Goal: Information Seeking & Learning: Check status

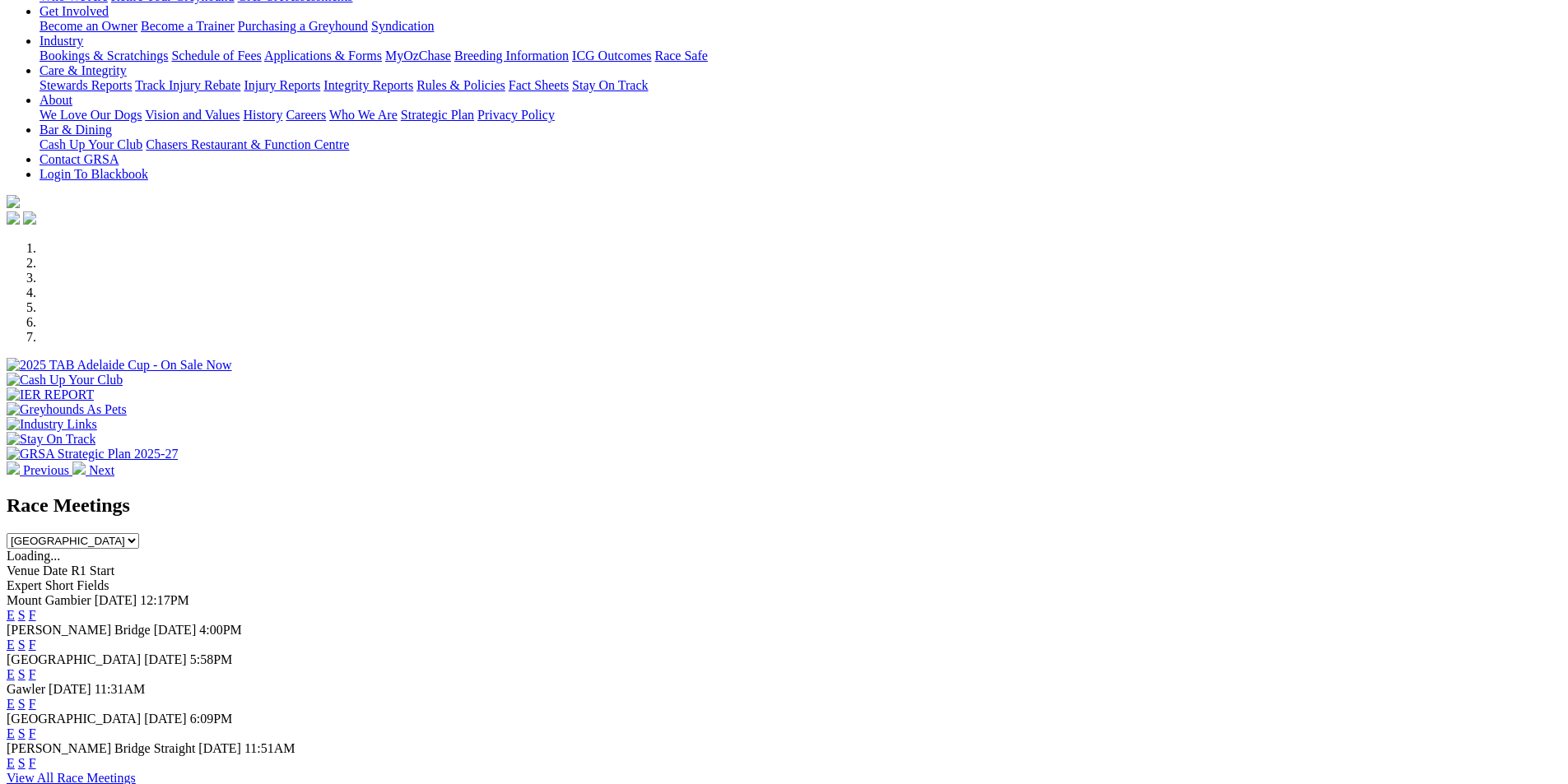
scroll to position [329, 0]
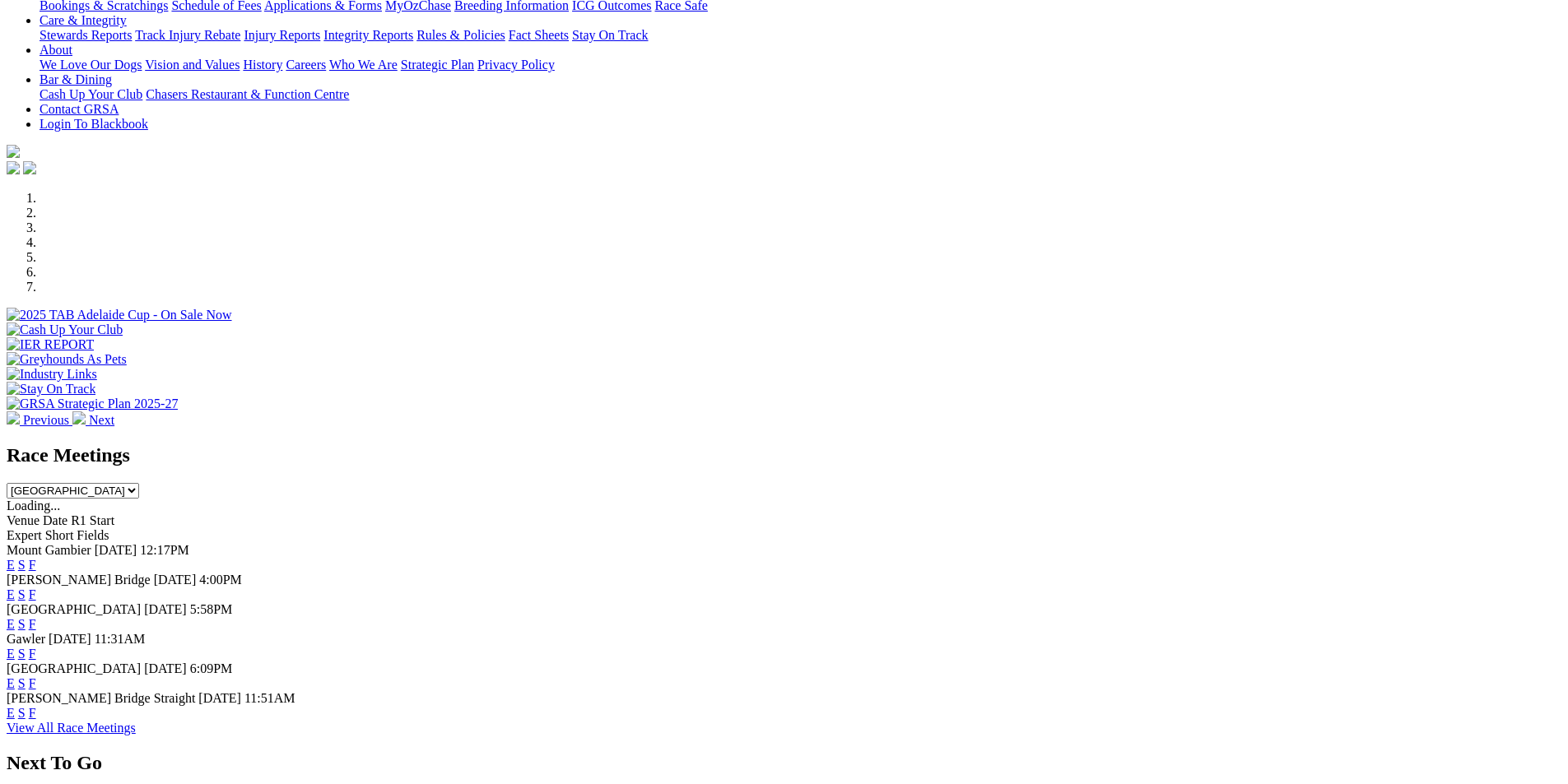
click at [139, 483] on select "[GEOGRAPHIC_DATA] [GEOGRAPHIC_DATA] [GEOGRAPHIC_DATA] [GEOGRAPHIC_DATA] [GEOGRA…" at bounding box center [72, 490] width 132 height 16
select select "QLD"
click at [139, 483] on select "[GEOGRAPHIC_DATA] [GEOGRAPHIC_DATA] [GEOGRAPHIC_DATA] [GEOGRAPHIC_DATA] [GEOGRA…" at bounding box center [72, 490] width 132 height 16
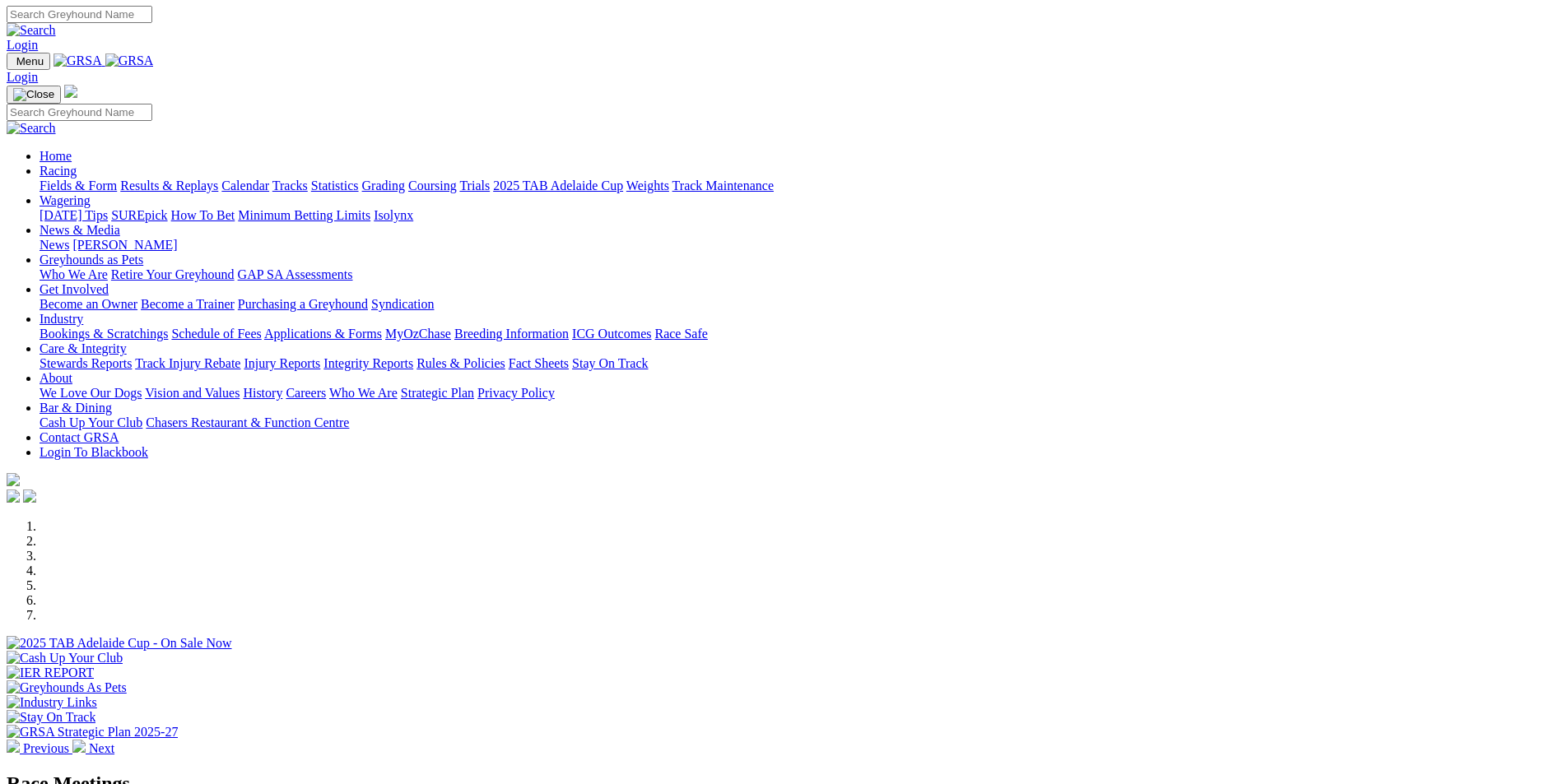
scroll to position [0, 0]
click at [218, 179] on link "Results & Replays" at bounding box center [169, 186] width 98 height 14
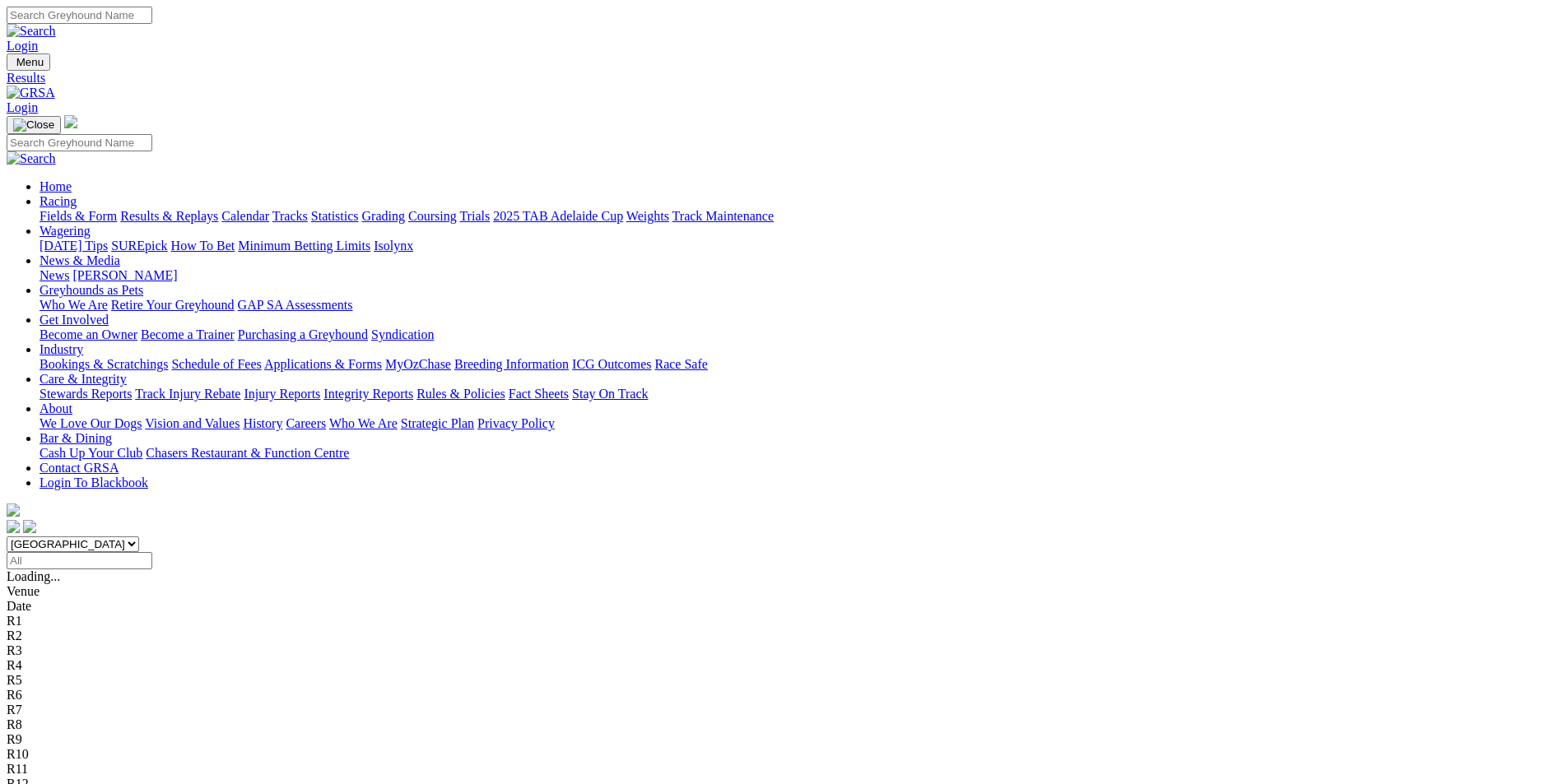
click at [139, 536] on select "[GEOGRAPHIC_DATA] [GEOGRAPHIC_DATA] [GEOGRAPHIC_DATA] [GEOGRAPHIC_DATA] [GEOGRA…" at bounding box center [72, 544] width 132 height 16
select select "QLD"
click at [139, 536] on select "South Australia New South Wales Northern Territory Queensland Tasmania Victoria…" at bounding box center [72, 544] width 132 height 16
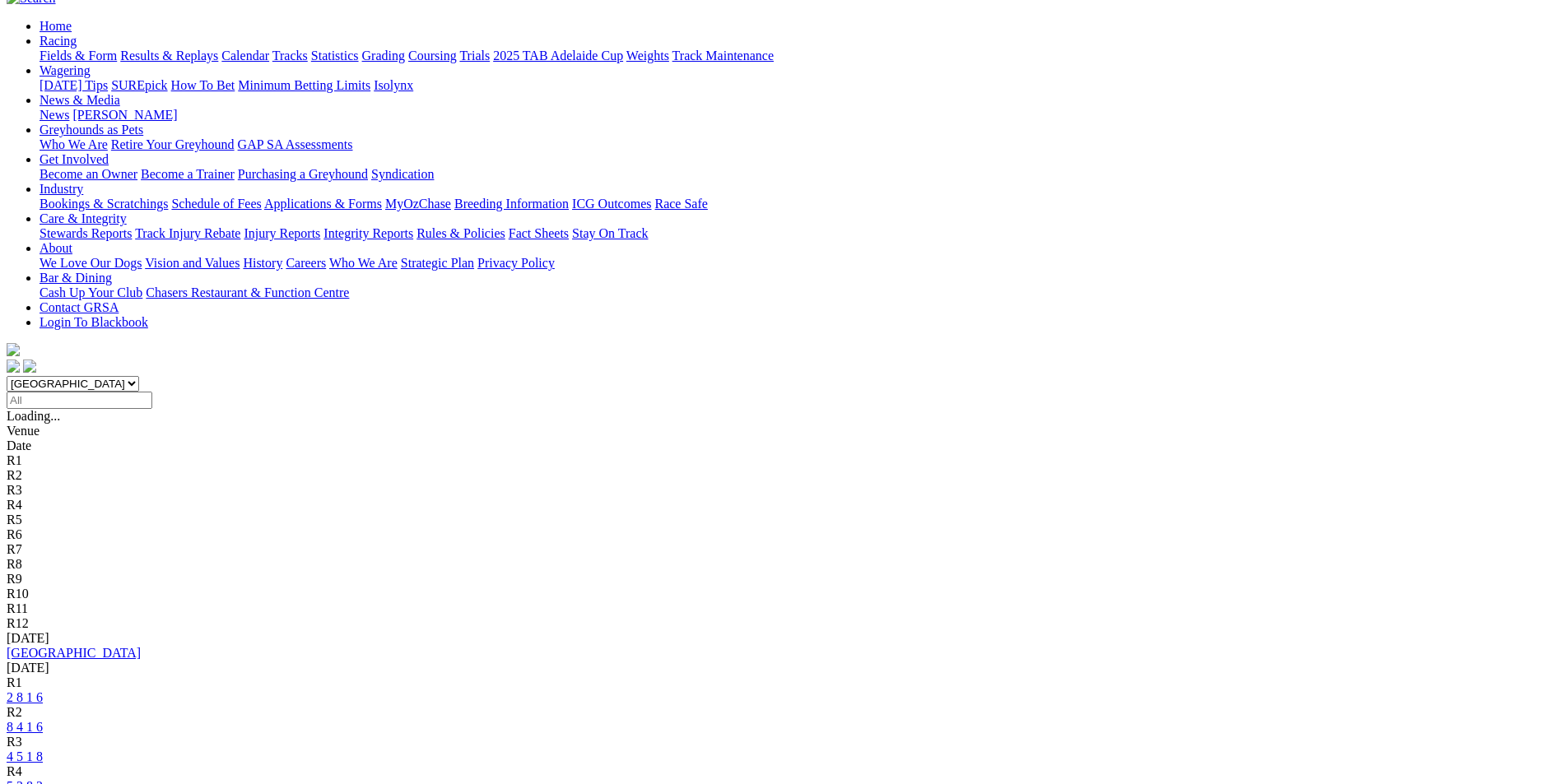
scroll to position [165, 0]
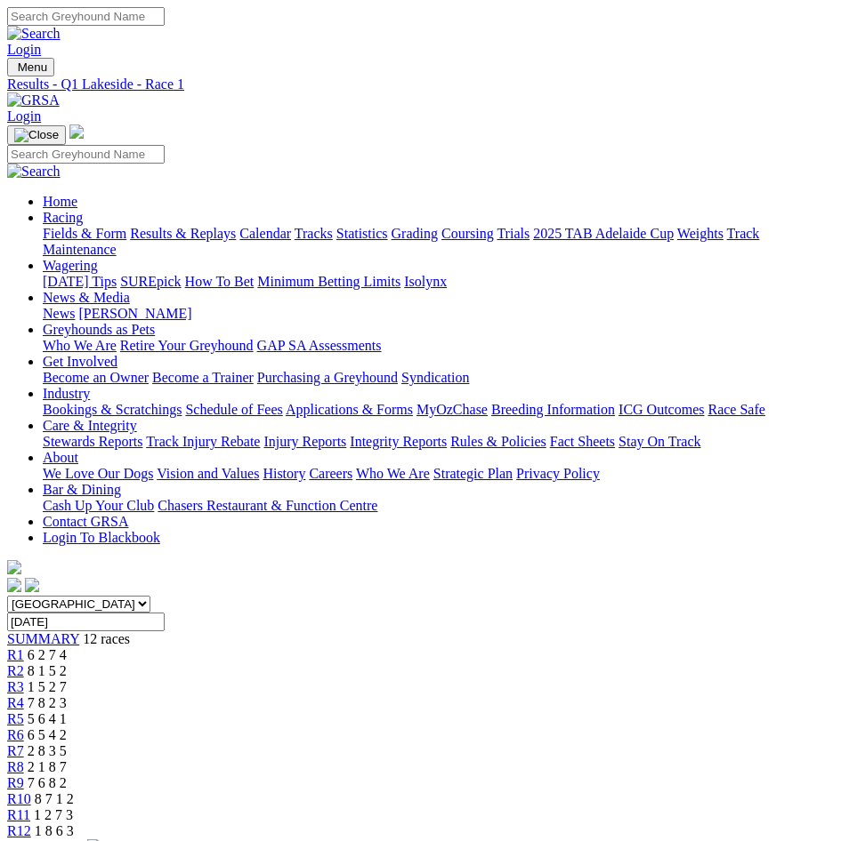
click at [24, 664] on span "R2" at bounding box center [15, 671] width 17 height 15
click at [24, 680] on span "R3" at bounding box center [15, 687] width 17 height 15
click at [24, 696] on link "R4" at bounding box center [15, 703] width 17 height 15
click at [372, 712] on div "R5 5 6 4 1" at bounding box center [420, 720] width 826 height 16
click at [24, 728] on link "R6" at bounding box center [15, 735] width 17 height 15
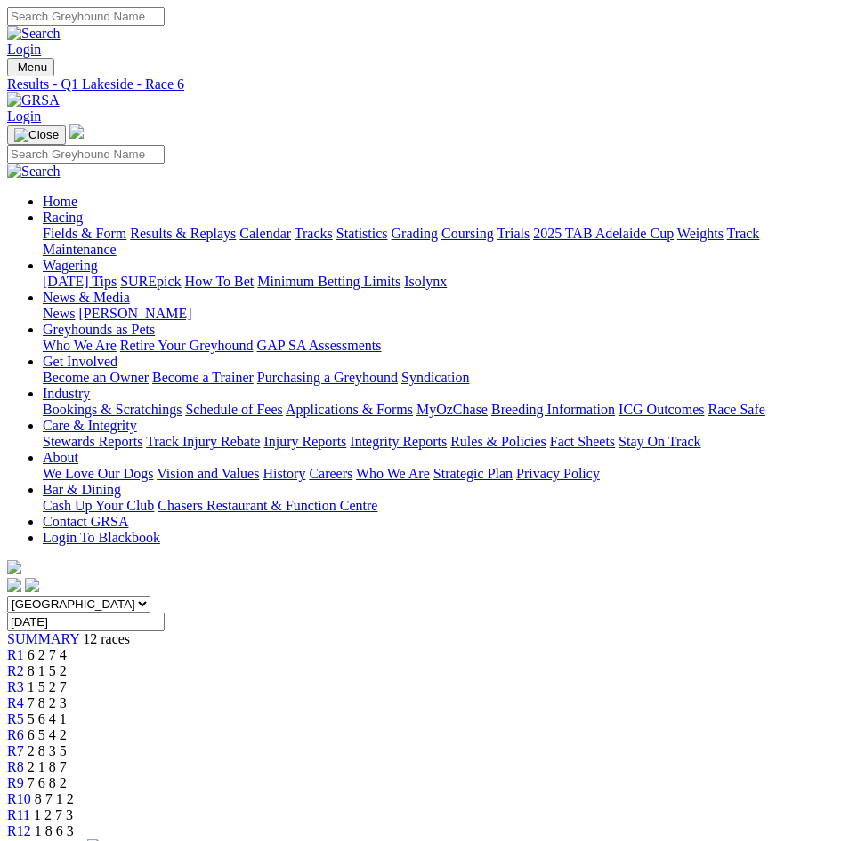
click at [24, 744] on span "R7" at bounding box center [15, 751] width 17 height 15
click at [67, 760] on span "2 1 8 7" at bounding box center [47, 767] width 39 height 15
click at [67, 776] on span "7 6 8 2" at bounding box center [47, 783] width 39 height 15
click at [670, 792] on div "R10 8 7 1 2" at bounding box center [420, 800] width 826 height 16
click at [724, 808] on div "R11 1 2 7 3" at bounding box center [420, 816] width 826 height 16
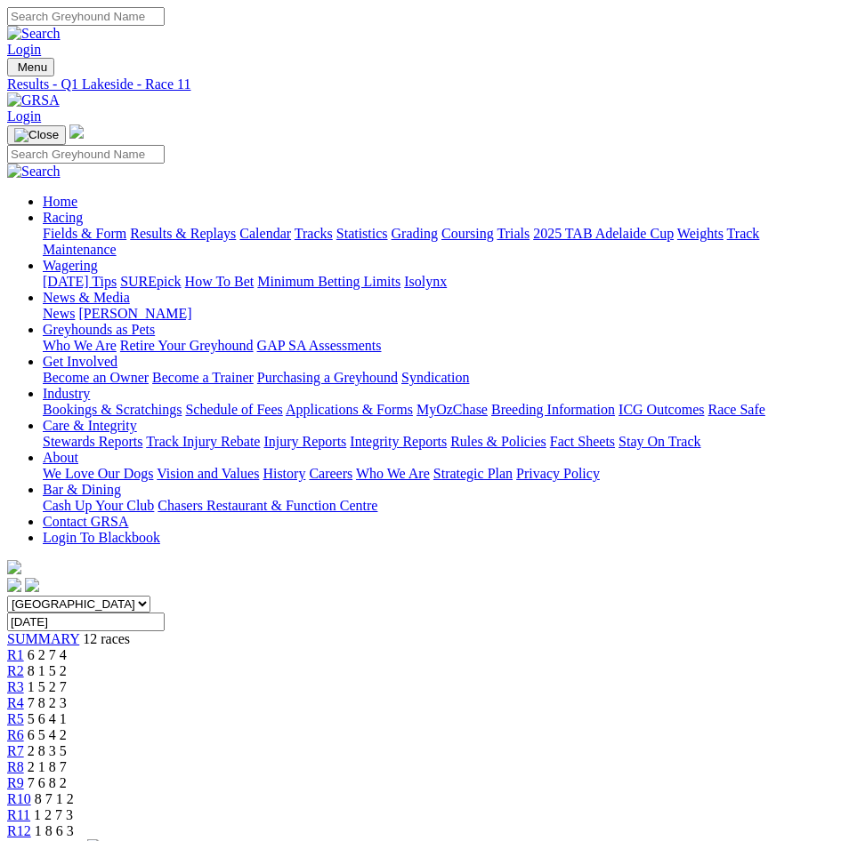
click at [787, 824] on div "R12 1 8 6 3" at bounding box center [420, 832] width 826 height 16
